Goal: Task Accomplishment & Management: Use online tool/utility

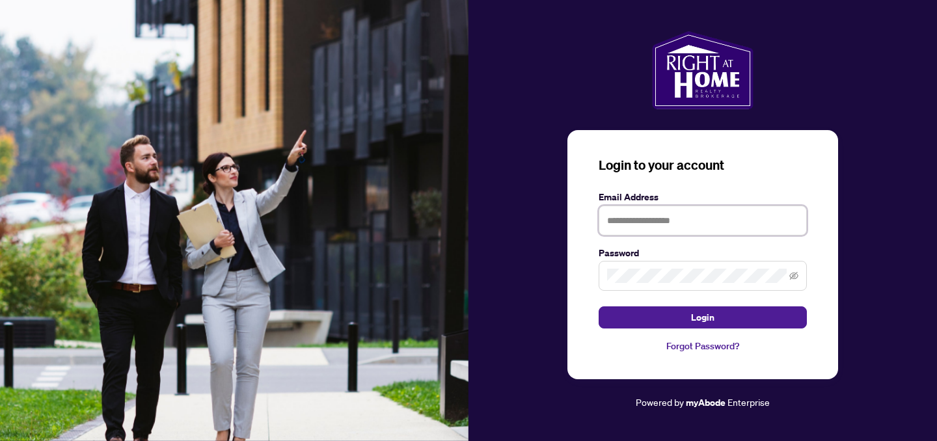
click at [693, 228] on input "text" at bounding box center [703, 221] width 208 height 30
type input "**********"
click at [599, 306] on button "Login" at bounding box center [703, 317] width 208 height 22
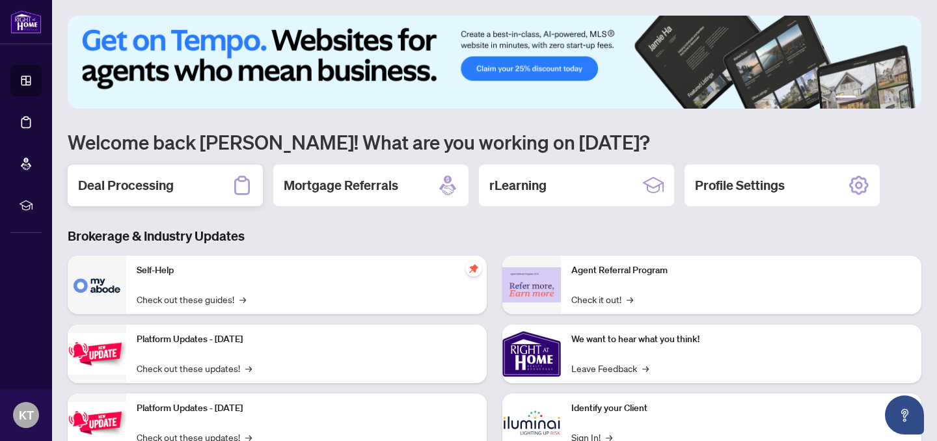
click at [183, 178] on div "Deal Processing" at bounding box center [165, 186] width 195 height 42
